Goal: Find specific page/section

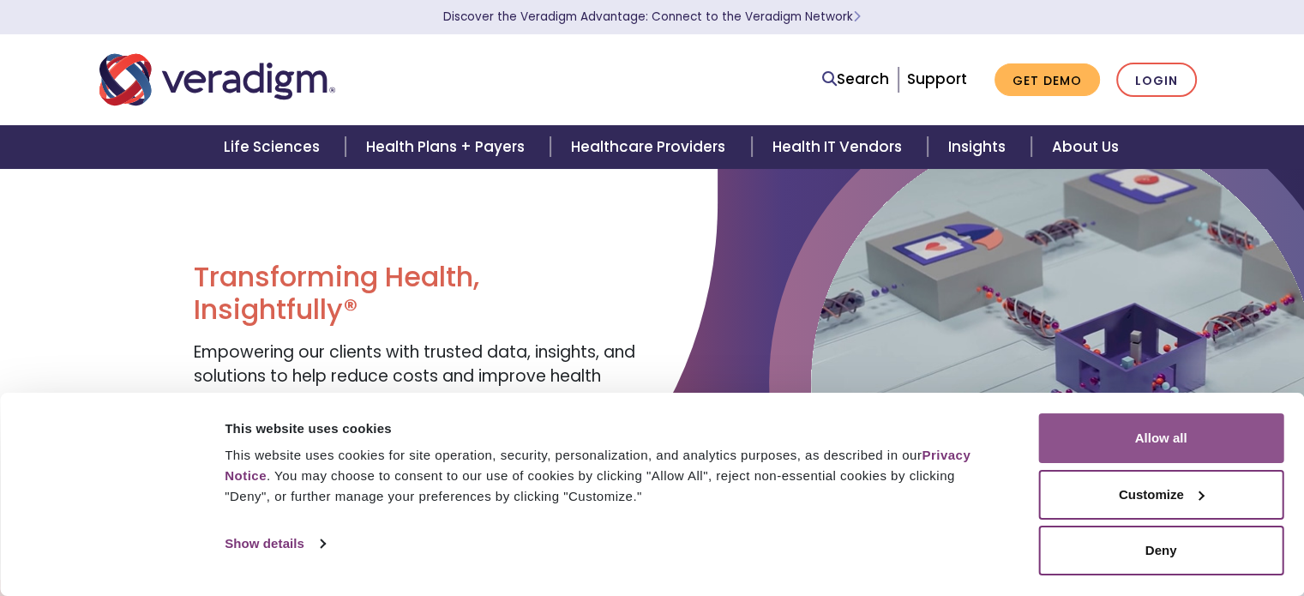
click at [1162, 435] on button "Allow all" at bounding box center [1160, 438] width 245 height 50
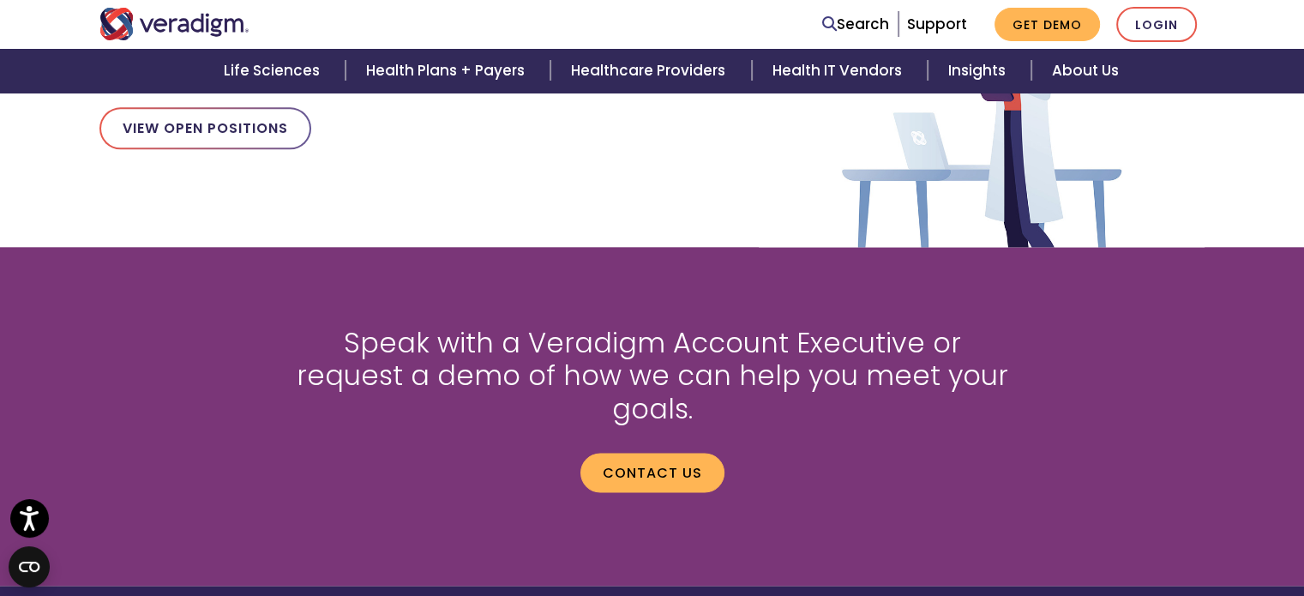
scroll to position [1940, 0]
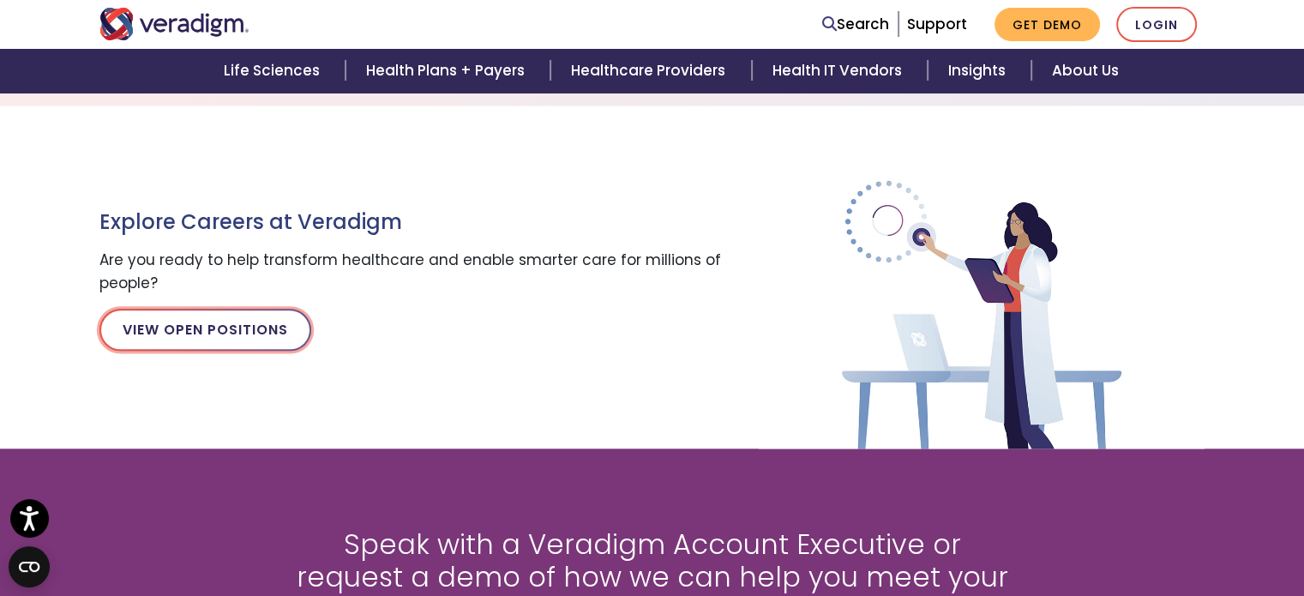
click at [230, 323] on link "View Open Positions" at bounding box center [205, 329] width 212 height 41
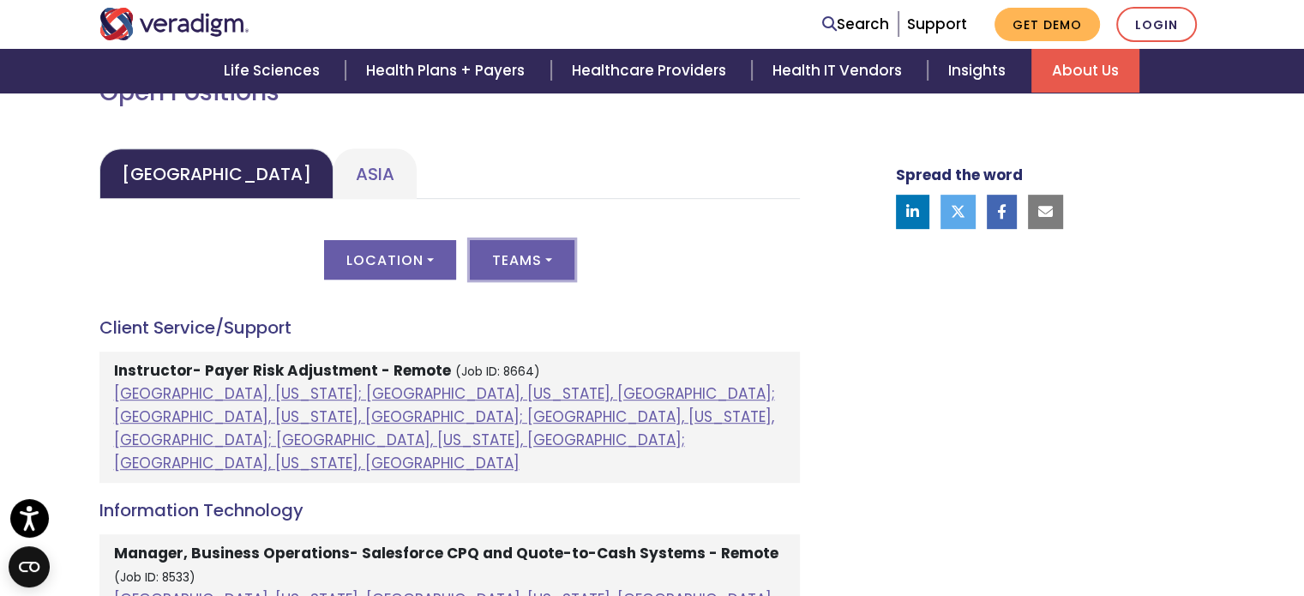
scroll to position [800, 0]
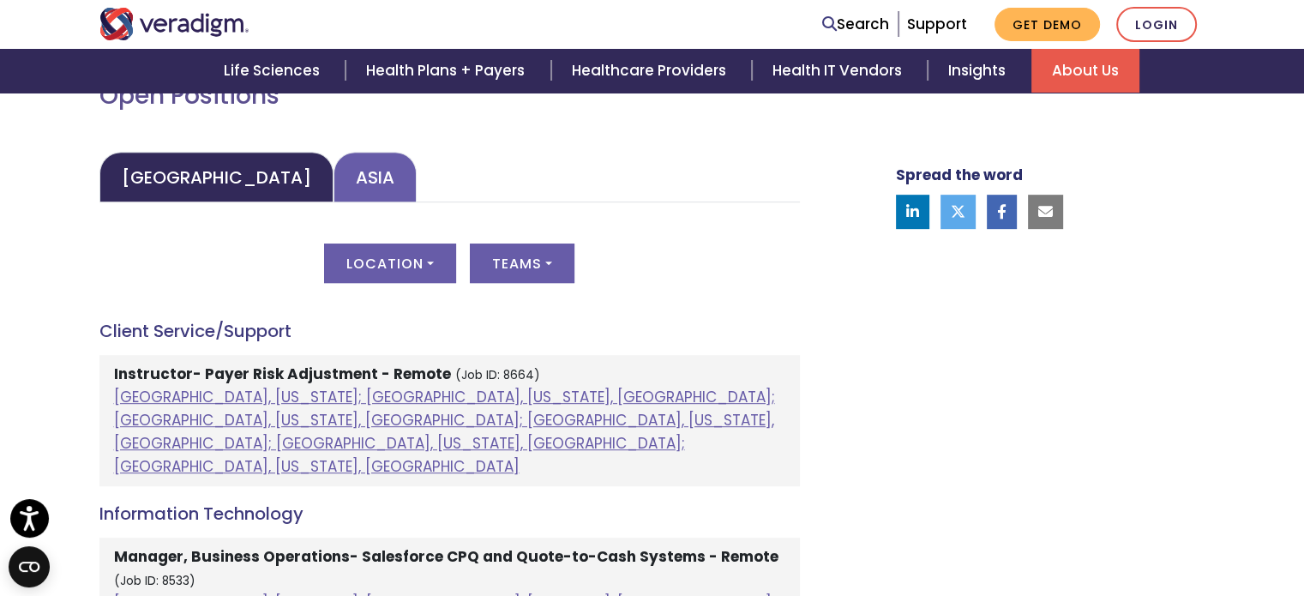
click at [333, 184] on link "Asia" at bounding box center [374, 177] width 83 height 51
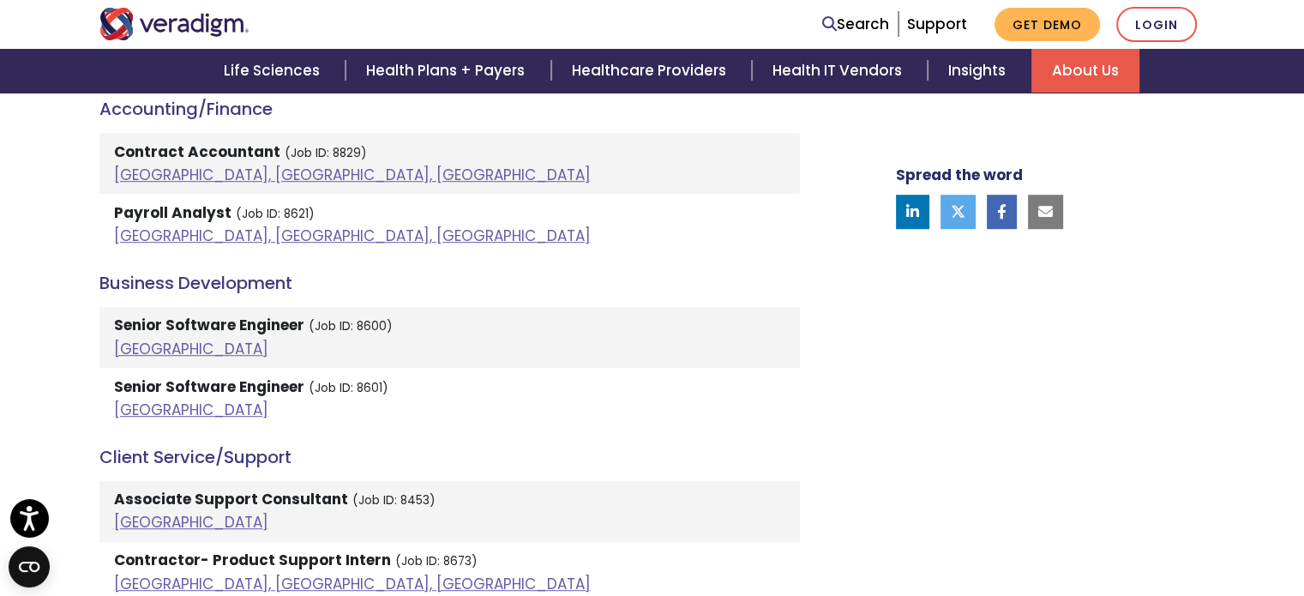
scroll to position [1028, 0]
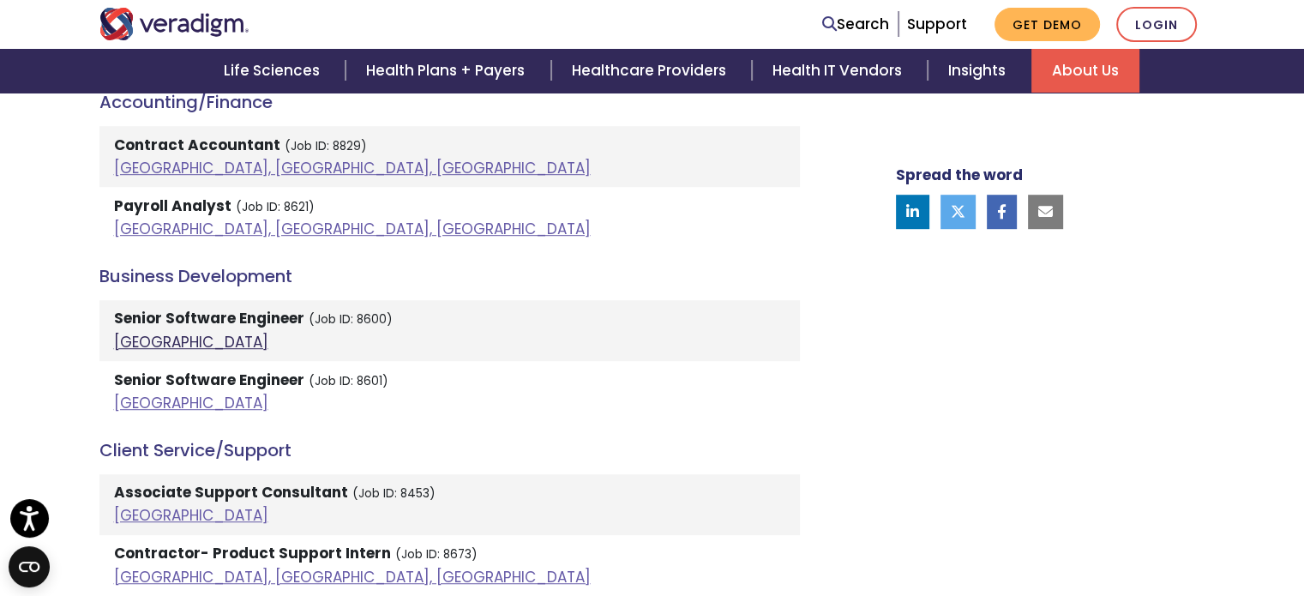
click at [125, 342] on link "India" at bounding box center [191, 342] width 154 height 21
click at [139, 400] on link "India" at bounding box center [191, 403] width 154 height 21
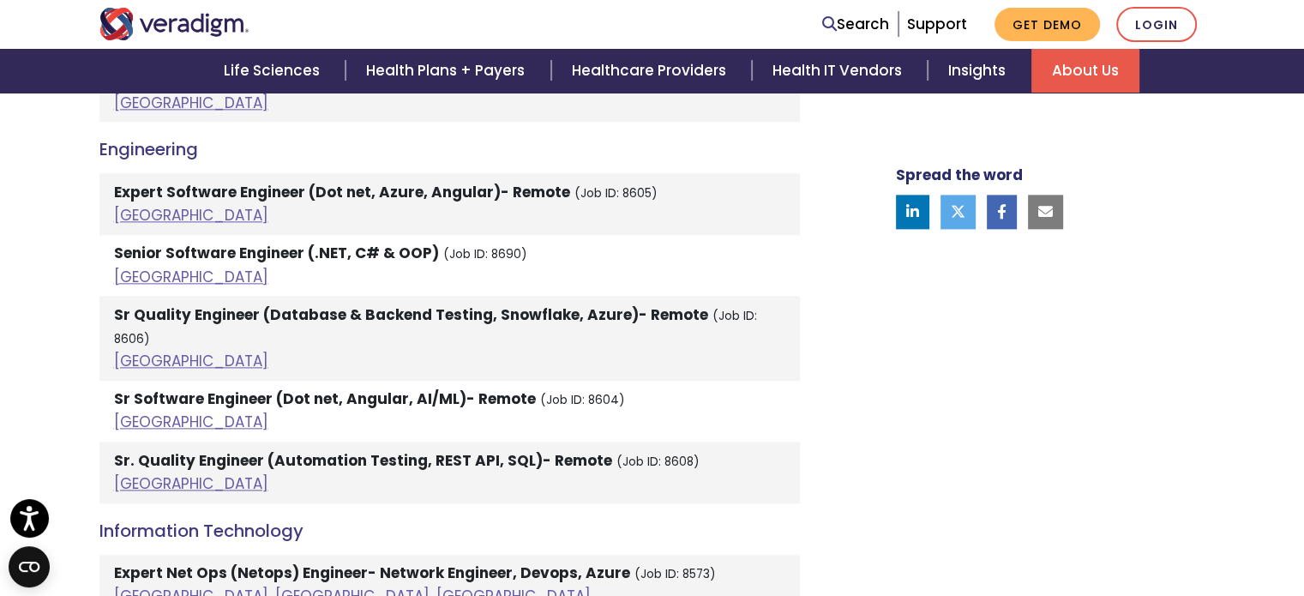
scroll to position [2171, 0]
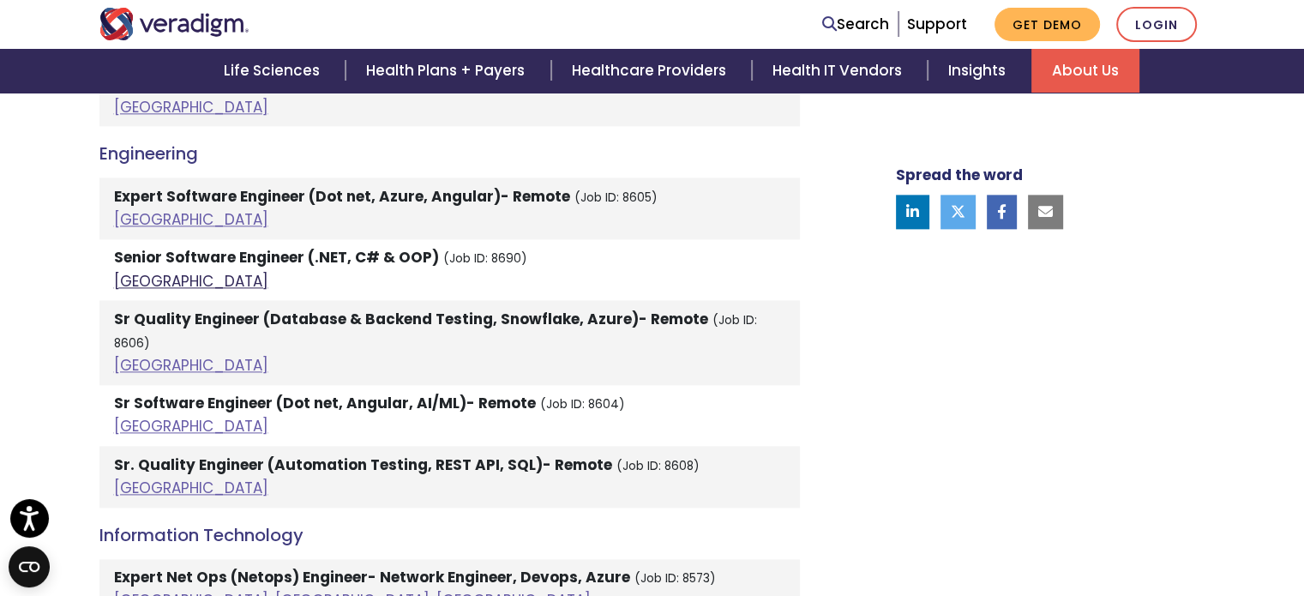
click at [138, 277] on link "India" at bounding box center [191, 281] width 154 height 21
